Goal: Information Seeking & Learning: Learn about a topic

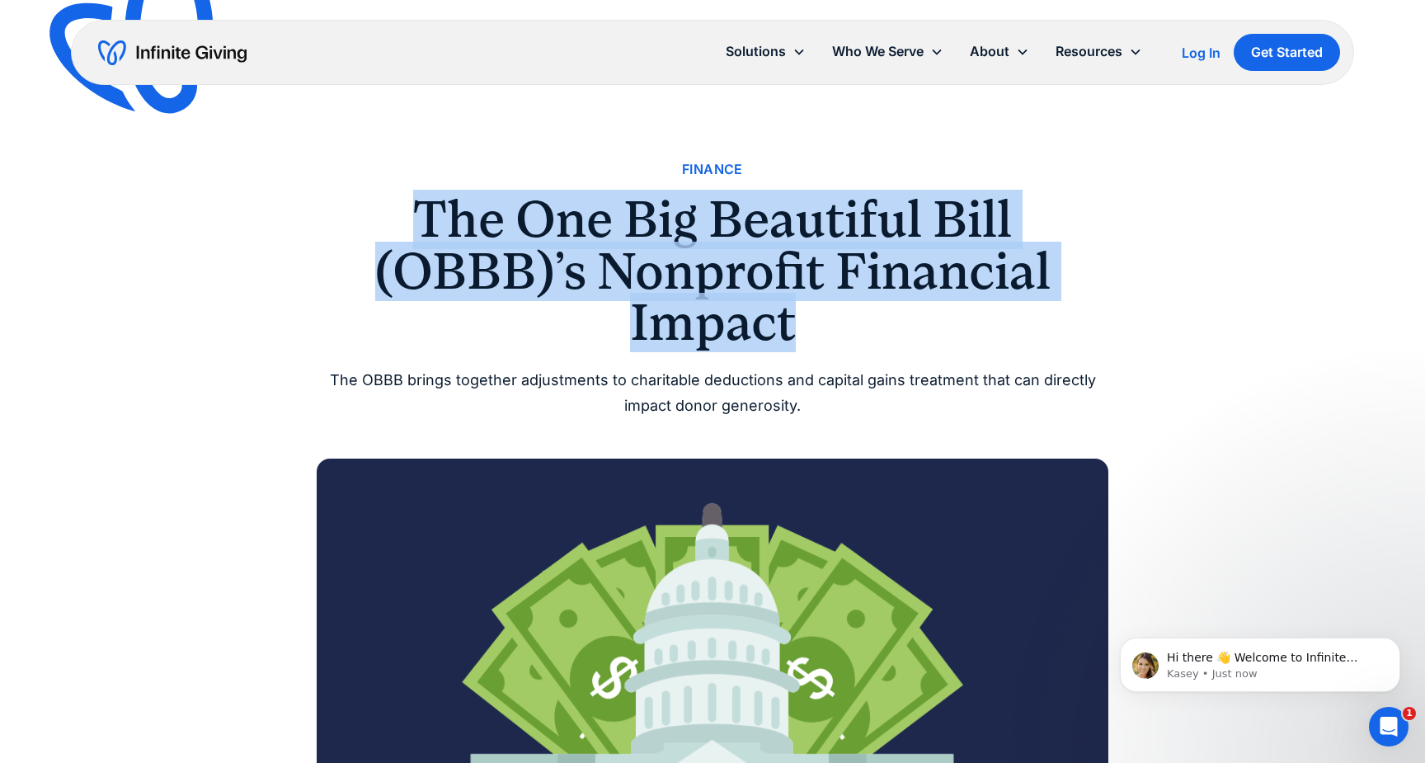
drag, startPoint x: 799, startPoint y: 329, endPoint x: 394, endPoint y: 215, distance: 420.7
click at [394, 215] on h1 "The One Big Beautiful Bill (OBBB)’s Nonprofit Financial Impact" at bounding box center [713, 271] width 792 height 154
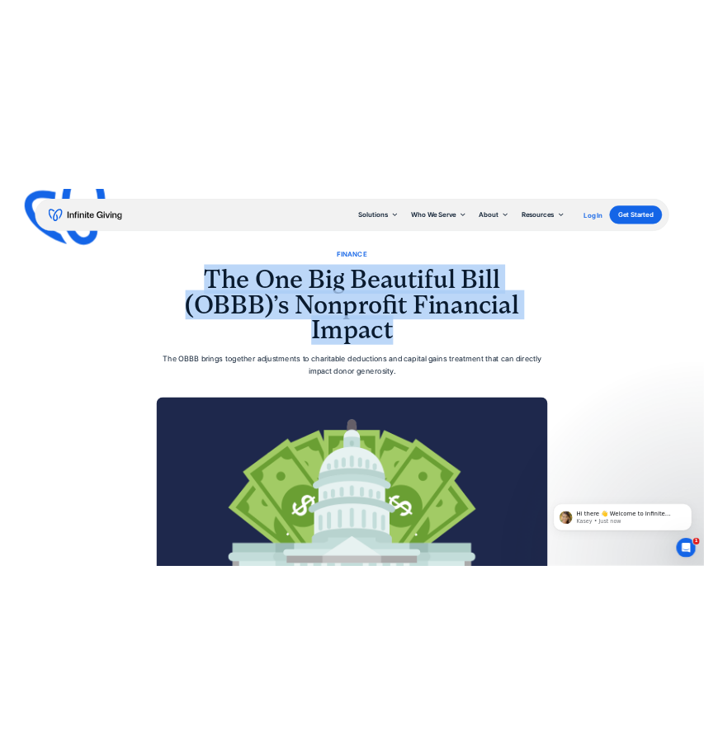
scroll to position [27, 0]
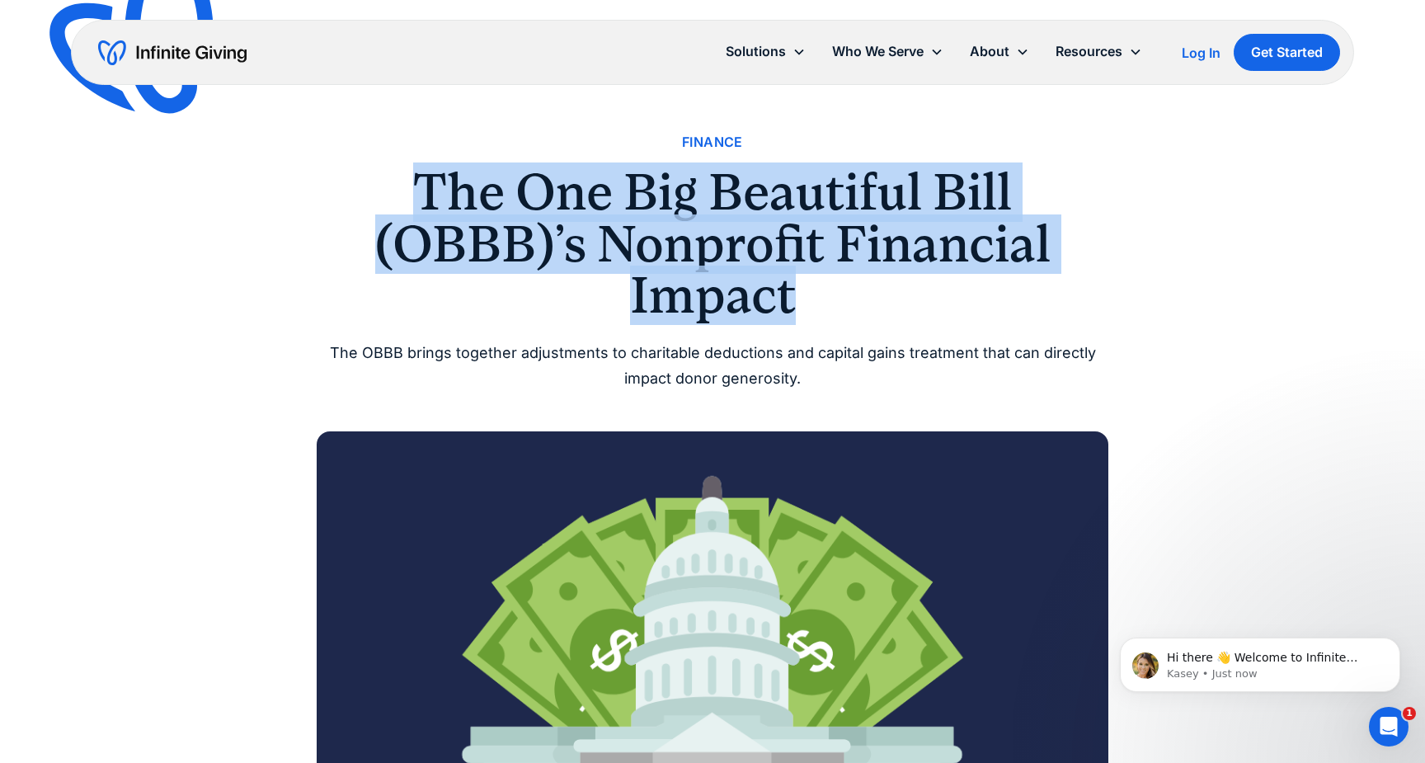
copy h1 "The One Big Beautiful Bill (OBBB)’s Nonprofit Financial Impact"
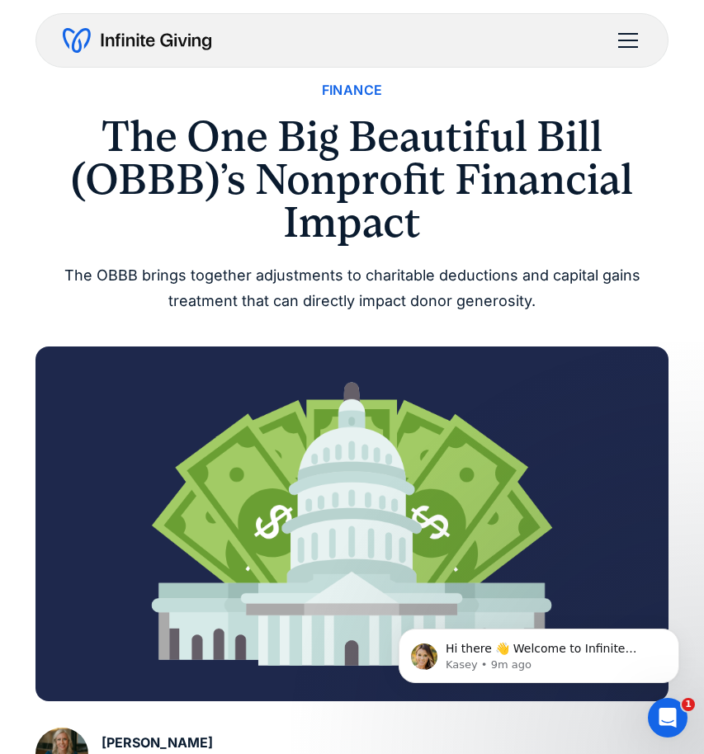
click at [468, 135] on h1 "The One Big Beautiful Bill (OBBB)’s Nonprofit Financial Impact" at bounding box center [351, 179] width 633 height 129
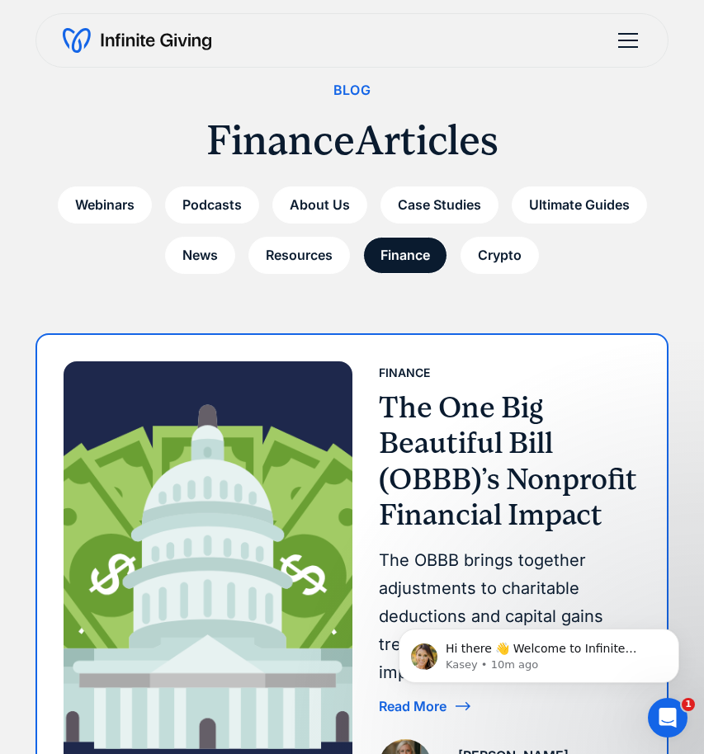
click at [480, 434] on h3 "The One Big Beautiful Bill (OBBB)’s Nonprofit Financial Impact" at bounding box center [510, 461] width 262 height 143
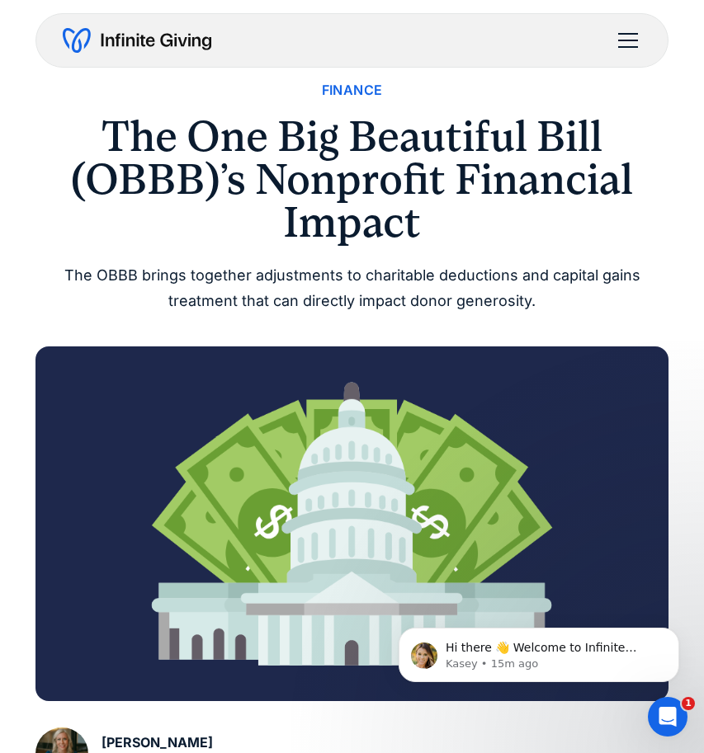
scroll to position [-1, 0]
